Goal: Navigation & Orientation: Find specific page/section

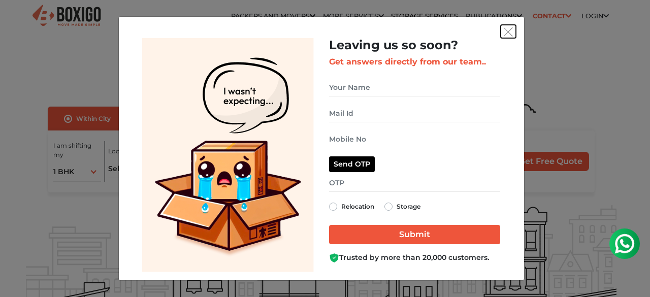
click at [510, 34] on img "get free quote dialog" at bounding box center [508, 31] width 9 height 9
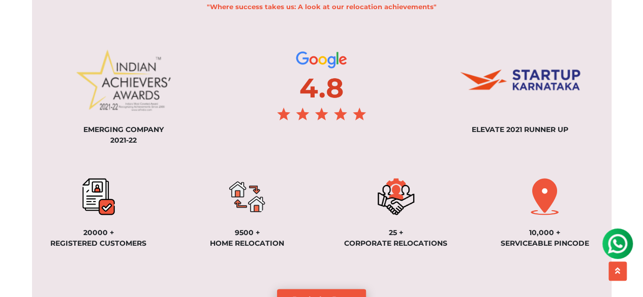
scroll to position [870, 0]
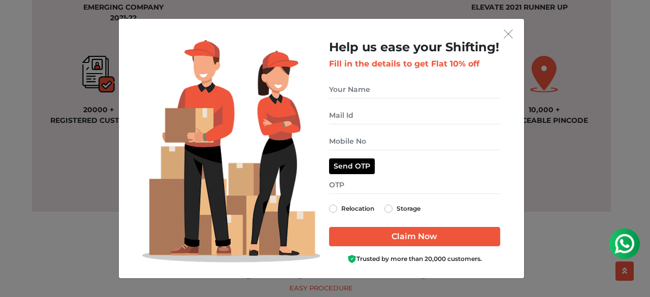
drag, startPoint x: 647, startPoint y: 26, endPoint x: 649, endPoint y: 123, distance: 97.1
click at [510, 36] on img "get free quote dialog" at bounding box center [508, 33] width 9 height 9
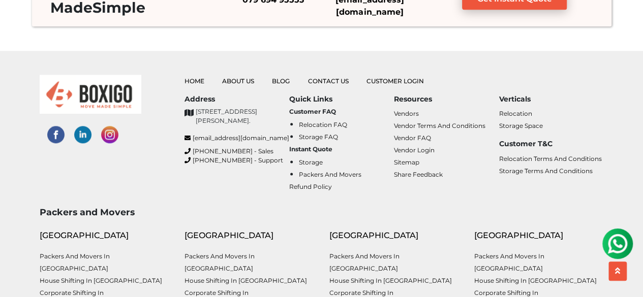
scroll to position [2473, 0]
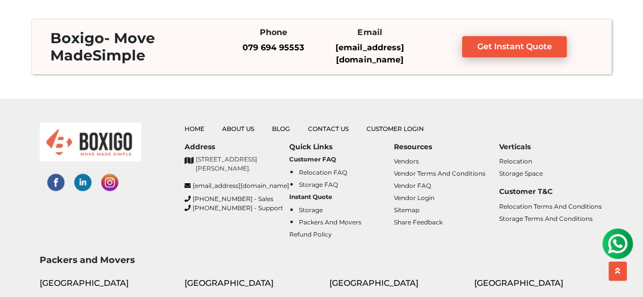
click at [238, 126] on ul "Home About Us Blog Contact Us Customer Login" at bounding box center [393, 128] width 419 height 12
click at [238, 129] on link "About Us" at bounding box center [238, 129] width 32 height 8
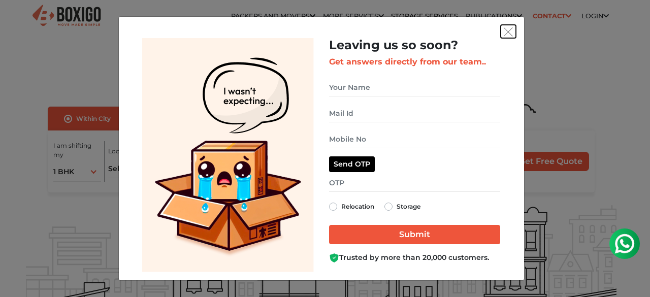
click at [506, 32] on img "get free quote dialog" at bounding box center [508, 31] width 9 height 9
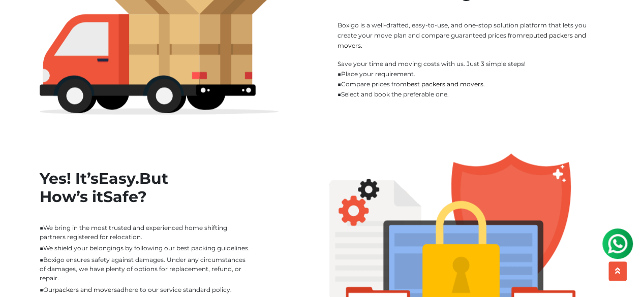
scroll to position [1080, 0]
